Goal: Information Seeking & Learning: Learn about a topic

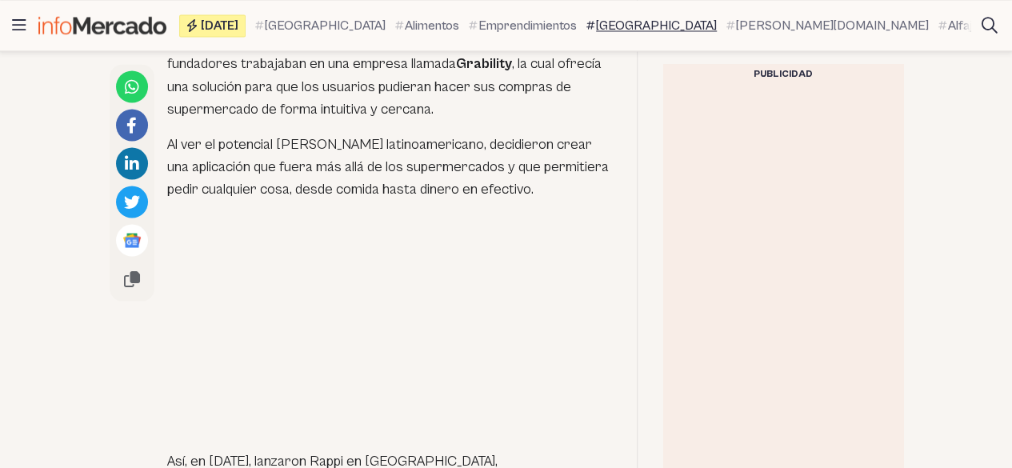
scroll to position [1599, 0]
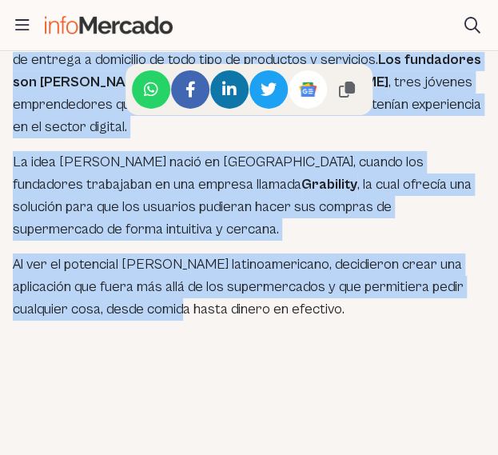
scroll to position [1360, 0]
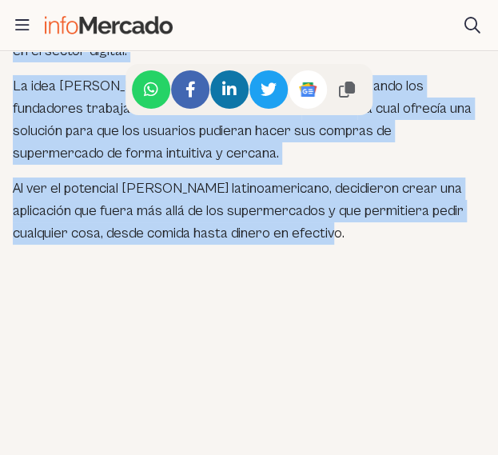
drag, startPoint x: 13, startPoint y: 175, endPoint x: 369, endPoint y: 214, distance: 358.8
copy div "Rappi es una empresa colombiana de tecnología que ofrece una plataforma de entr…"
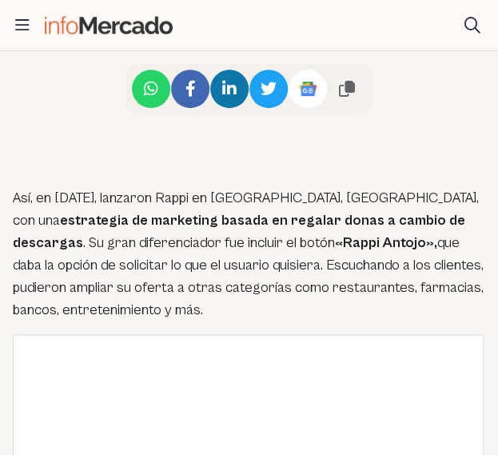
scroll to position [1679, 0]
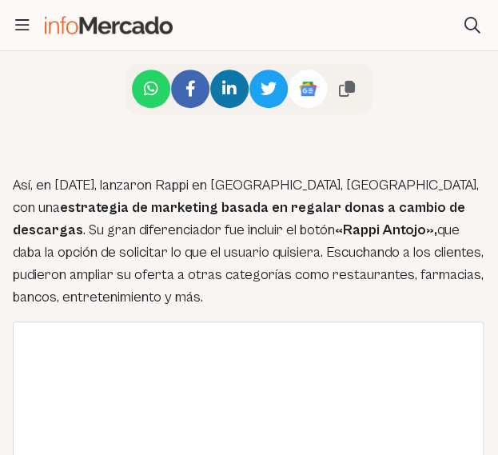
drag, startPoint x: 10, startPoint y: 160, endPoint x: 152, endPoint y: 277, distance: 183.5
copy p "Así, en [DATE], lanzaron Rappi en [GEOGRAPHIC_DATA], [GEOGRAPHIC_DATA], con una…"
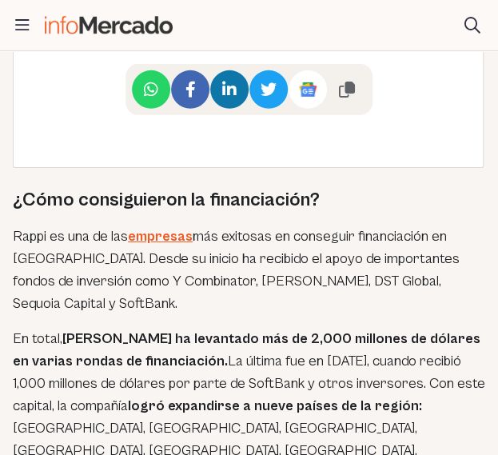
scroll to position [2719, 0]
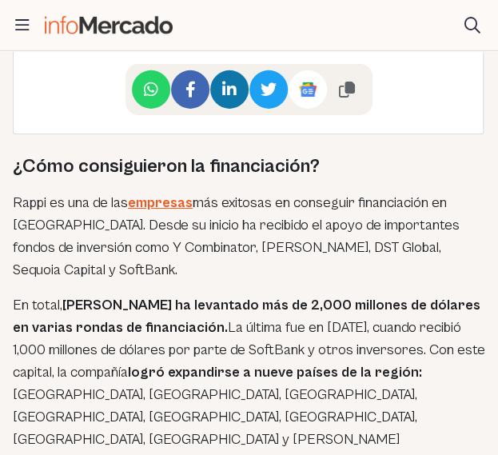
click at [56, 204] on p "Rappi es una de las empresas más exitosas en conseguir financiación en [GEOGRAP…" at bounding box center [249, 237] width 473 height 90
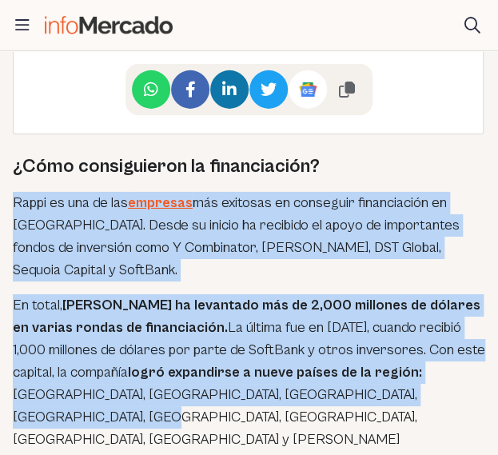
drag, startPoint x: 13, startPoint y: 177, endPoint x: 429, endPoint y: 378, distance: 462.1
copy div "Rappi es una de las empresas más exitosas en conseguir financiación en [GEOGRAP…"
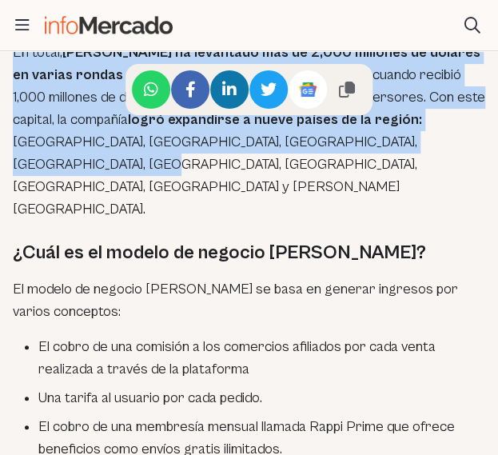
scroll to position [3039, 0]
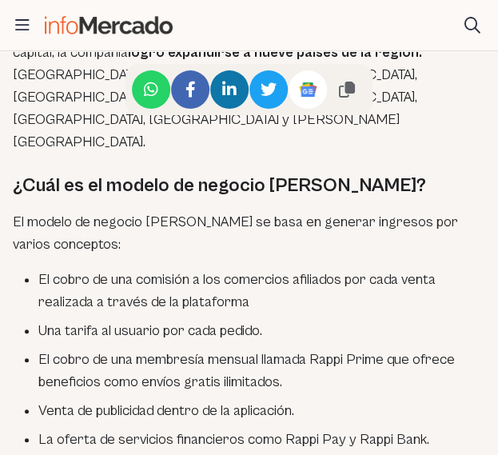
click at [234, 349] on li "El cobro de una membresía mensual llamada Rappi Prime que ofrece beneficios com…" at bounding box center [261, 371] width 447 height 45
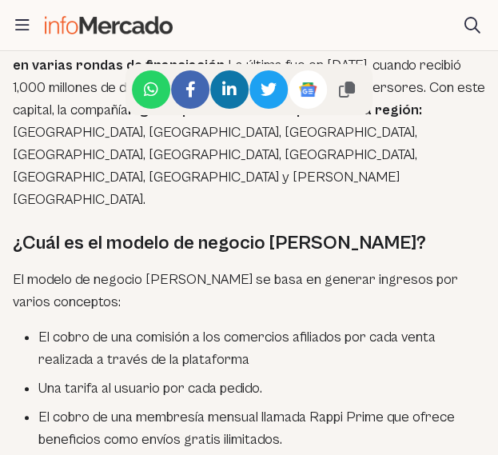
scroll to position [2959, 0]
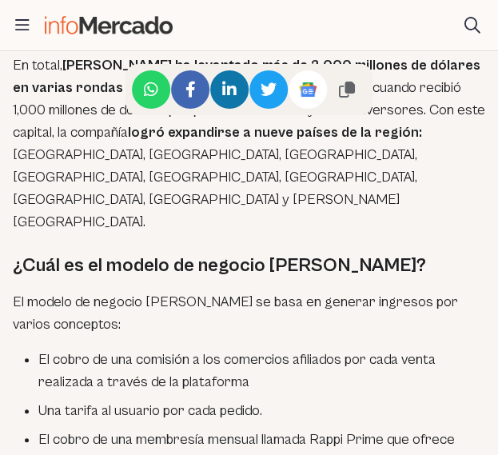
click at [283, 349] on li "El cobro de una comisión a los comercios afiliados por cada venta realizada a t…" at bounding box center [261, 371] width 447 height 45
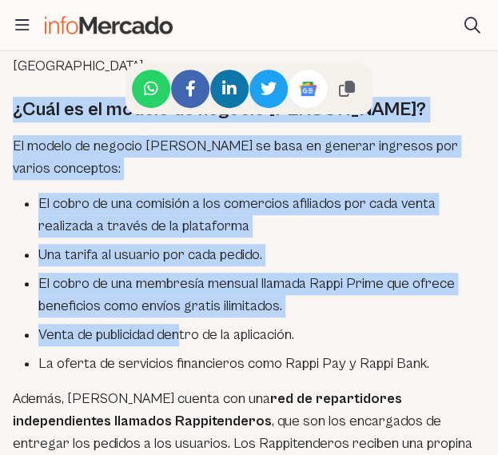
scroll to position [3119, 0]
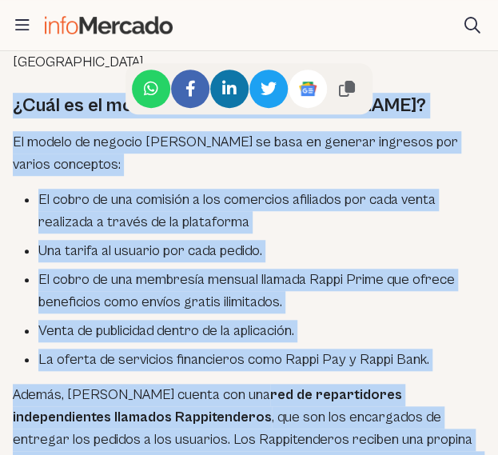
drag, startPoint x: 16, startPoint y: 171, endPoint x: 469, endPoint y: 365, distance: 492.6
copy div "¿Cuál es el modelo de negocio [PERSON_NAME]? El modelo de negocio [PERSON_NAME]…"
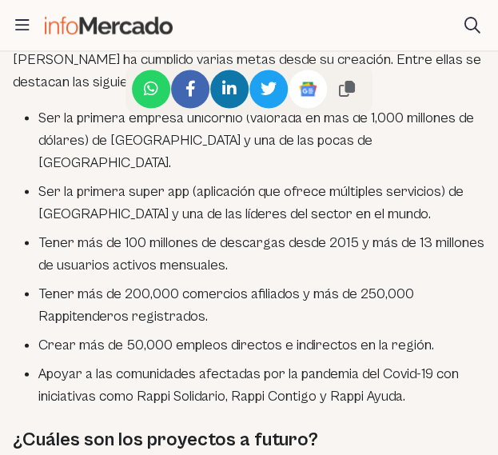
scroll to position [3599, 0]
